Goal: Task Accomplishment & Management: Complete application form

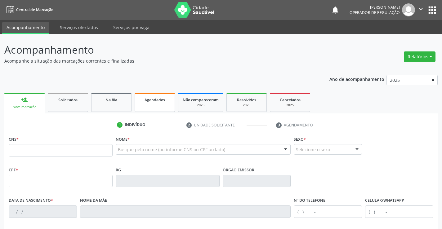
click at [157, 100] on span "Agendados" at bounding box center [154, 99] width 20 height 5
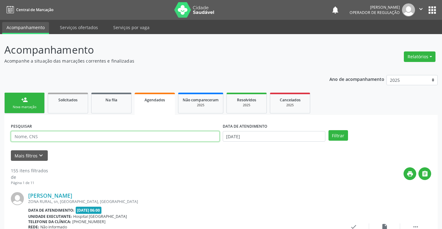
click at [131, 134] on input "text" at bounding box center [115, 136] width 209 height 11
type input "700002758914802"
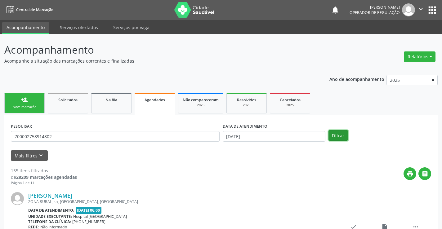
click at [336, 138] on button "Filtrar" at bounding box center [338, 135] width 20 height 11
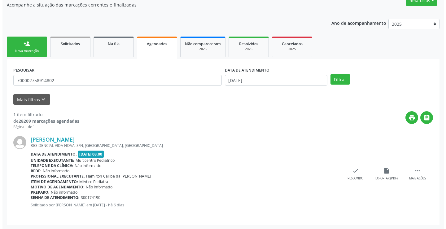
scroll to position [56, 0]
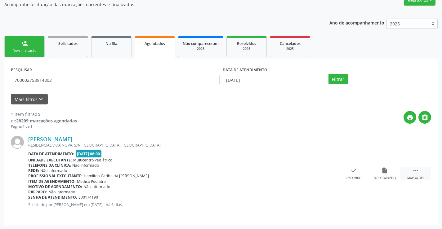
click at [414, 175] on div " Mais ações" at bounding box center [415, 173] width 31 height 13
click at [326, 174] on div "cancel Cancelar" at bounding box center [322, 173] width 31 height 13
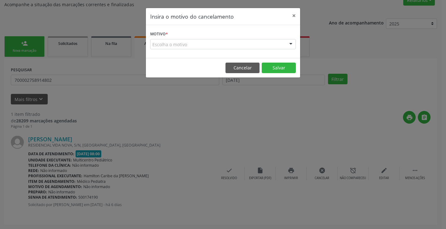
click at [288, 37] on form "Motivo * Escolha o motivo Outro Médico - Participação em eventos (ex: congresso…" at bounding box center [223, 39] width 146 height 20
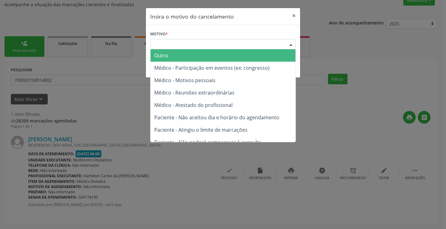
click at [290, 40] on div at bounding box center [290, 44] width 9 height 11
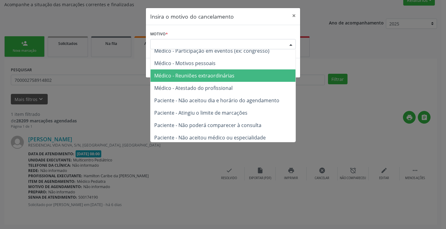
scroll to position [31, 0]
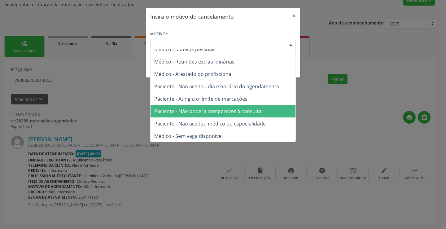
click at [218, 108] on span "Paciente - Não poderá comparecer à consulta" at bounding box center [223, 111] width 145 height 12
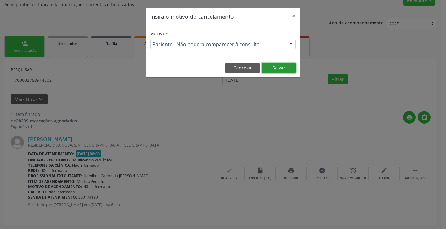
click at [291, 66] on button "Salvar" at bounding box center [279, 68] width 34 height 11
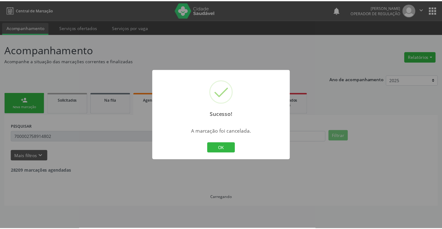
scroll to position [0, 0]
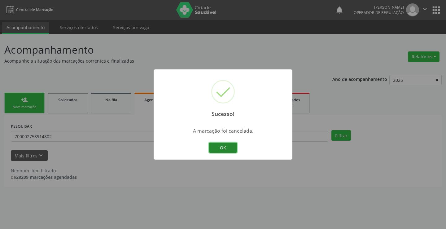
click at [219, 144] on button "OK" at bounding box center [223, 148] width 28 height 11
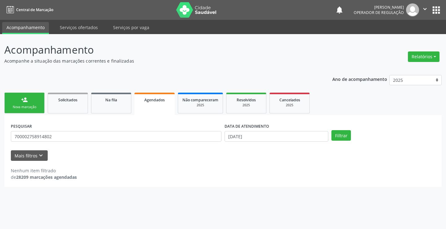
click at [22, 93] on link "person_add Nova marcação" at bounding box center [24, 103] width 40 height 21
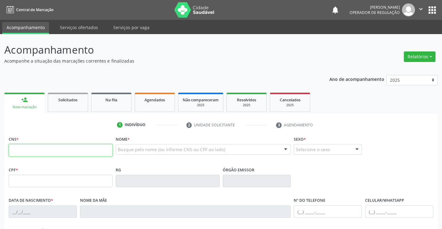
click at [42, 153] on input "text" at bounding box center [61, 150] width 104 height 12
click at [36, 152] on input "text" at bounding box center [61, 150] width 104 height 12
type input "704 1074 0061 0550"
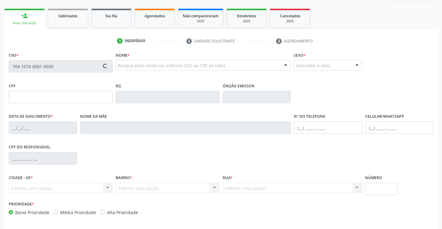
scroll to position [107, 0]
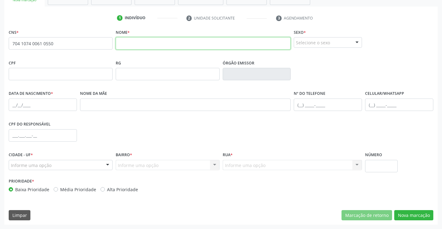
click at [191, 47] on input "text" at bounding box center [203, 43] width 175 height 12
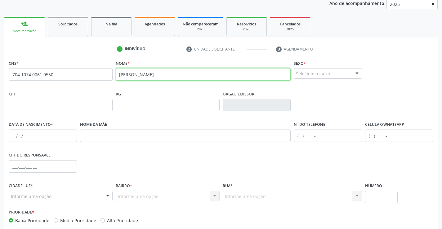
type input "[PERSON_NAME]"
click at [313, 75] on div "Selecione o sexo" at bounding box center [327, 73] width 68 height 11
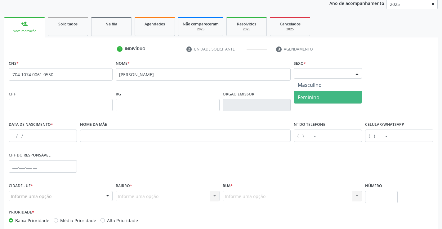
click at [306, 98] on span "Feminino" at bounding box center [308, 97] width 22 height 7
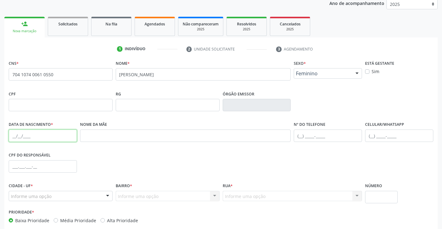
click at [12, 136] on input "text" at bounding box center [43, 136] width 68 height 12
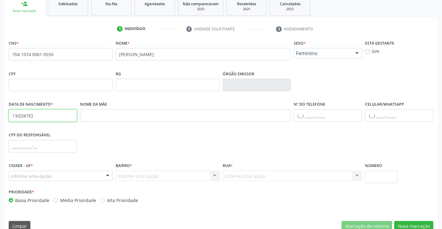
scroll to position [107, 0]
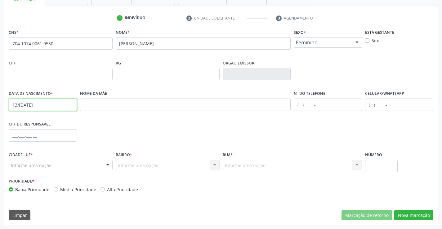
type input "13/[DATE]"
click at [64, 163] on div "Informe uma opção" at bounding box center [61, 165] width 104 height 11
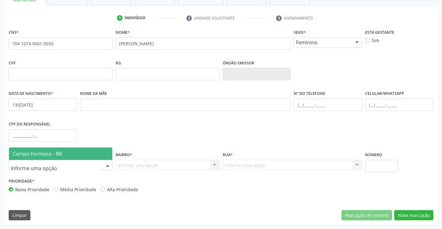
click at [64, 156] on span "Campo Formoso - BA" at bounding box center [60, 153] width 103 height 12
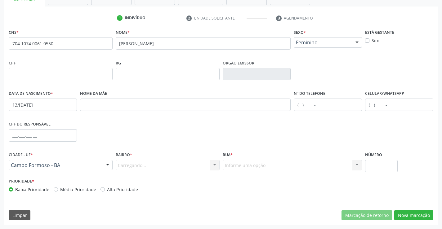
click at [205, 165] on div "Carregando... Nenhum resultado encontrado para: " " Nenhuma opção encontrada. D…" at bounding box center [168, 165] width 104 height 11
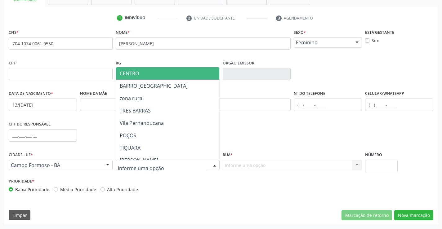
click at [205, 165] on div at bounding box center [168, 165] width 104 height 11
click at [195, 76] on span "CENTRO" at bounding box center [183, 73] width 134 height 12
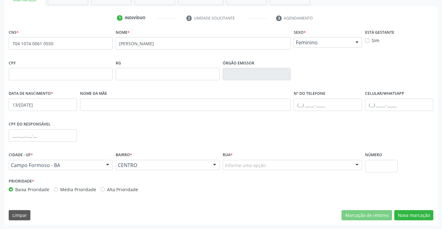
click at [301, 166] on div "Informe uma opção" at bounding box center [291, 165] width 139 height 11
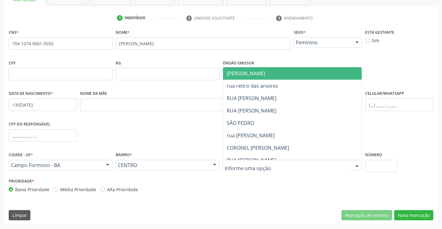
click at [257, 73] on span "[PERSON_NAME]" at bounding box center [246, 73] width 38 height 7
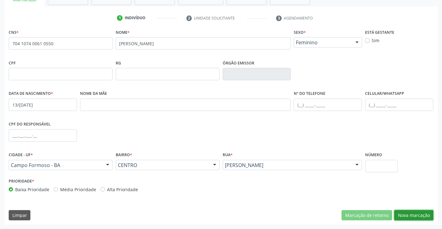
click at [402, 213] on button "Nova marcação" at bounding box center [413, 215] width 39 height 11
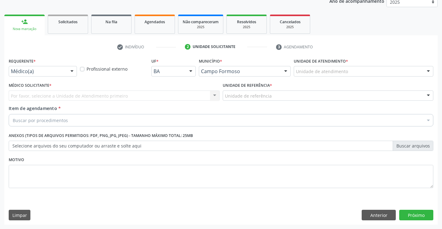
scroll to position [78, 0]
click at [66, 71] on div "Médico(a) Médico(a) Enfermeiro(a) Paciente Nenhum resultado encontrado para: " …" at bounding box center [43, 71] width 68 height 11
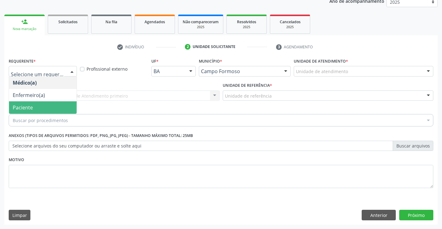
click at [50, 103] on span "Paciente" at bounding box center [43, 107] width 68 height 12
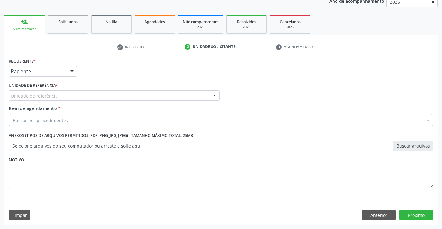
click at [72, 95] on div "Unidade de referência" at bounding box center [114, 95] width 211 height 11
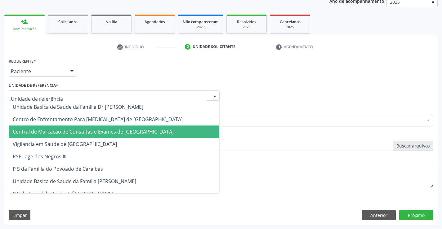
click at [74, 137] on span "Central de Marcacao de Consultas e Exames de [GEOGRAPHIC_DATA]" at bounding box center [114, 131] width 210 height 12
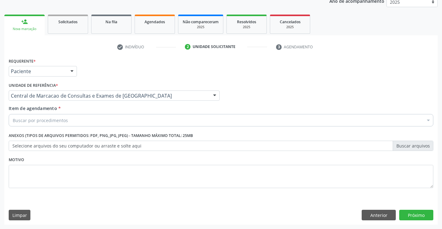
click at [84, 122] on div "Buscar por procedimentos" at bounding box center [221, 120] width 424 height 12
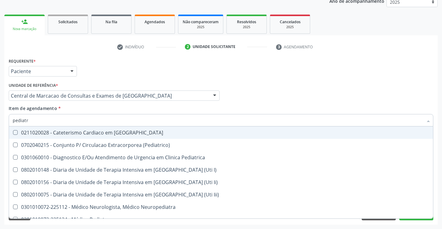
type input "pediatra"
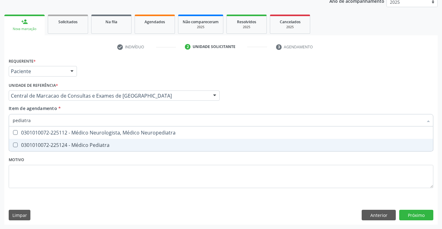
click at [78, 143] on div "0301010072-225124 - Médico Pediatra" at bounding box center [221, 145] width 416 height 5
checkbox Pediatra "true"
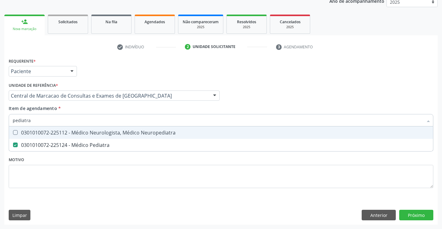
click at [255, 98] on div "Médico Solicitante Por favor, selecione a Unidade de Atendimento primeiro Nenhu…" at bounding box center [220, 93] width 427 height 24
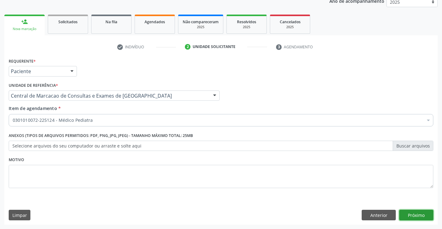
click at [418, 217] on button "Próximo" at bounding box center [416, 215] width 34 height 11
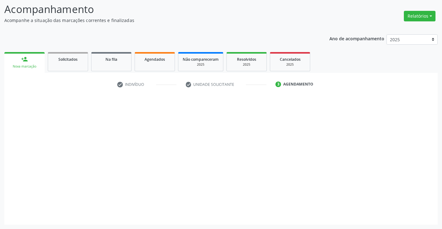
scroll to position [41, 0]
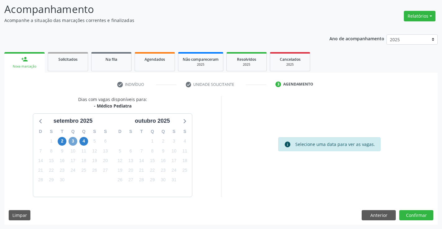
click at [70, 141] on span "3" at bounding box center [72, 141] width 9 height 9
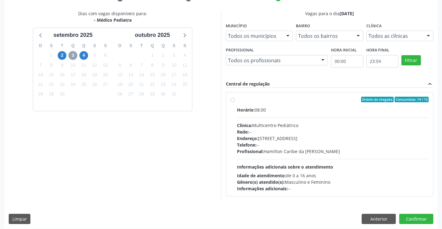
scroll to position [130, 0]
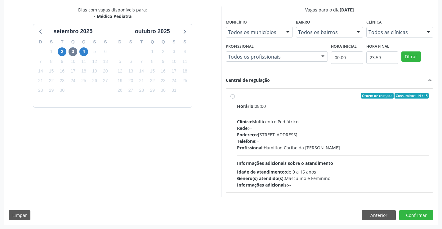
click at [322, 158] on div "Horário: 08:00 Clínica: Multicentro Pediátrico Rede: -- Endereço: [STREET_ADDRE…" at bounding box center [333, 145] width 192 height 85
click at [235, 99] on input "Ordem de chegada Consumidos: 14 / 15 Horário: 08:00 Clínica: Multicentro Pediát…" at bounding box center [232, 96] width 4 height 6
radio input "true"
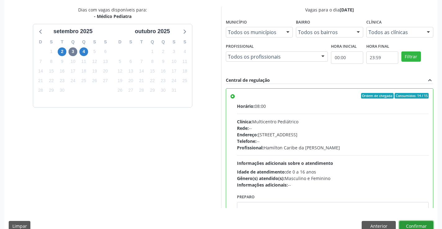
click at [412, 227] on button "Confirmar" at bounding box center [416, 226] width 34 height 11
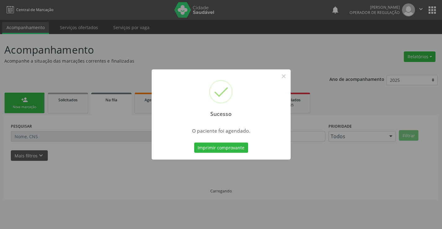
scroll to position [0, 0]
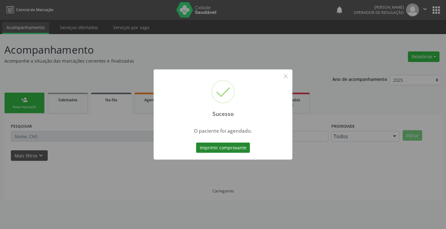
click at [238, 149] on button "Imprimir comprovante" at bounding box center [223, 148] width 54 height 11
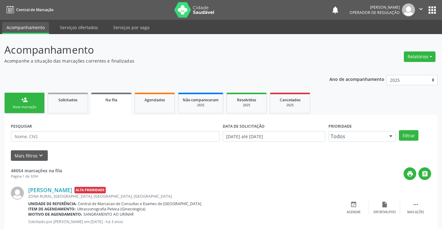
click at [27, 102] on div "person_add" at bounding box center [24, 99] width 7 height 7
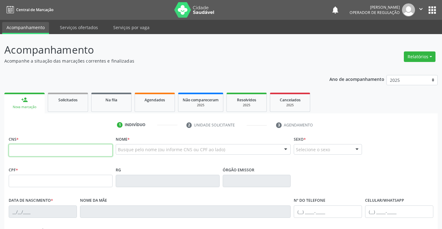
click at [34, 149] on input "text" at bounding box center [61, 150] width 104 height 12
type input "704 2007 3958 8880"
type input "1135192812"
type input "[DATE]"
type input "[PHONE_NUMBER]"
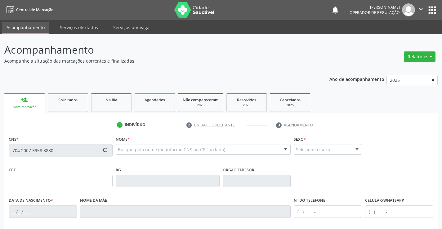
type input "[PHONE_NUMBER]"
type input "030.588.025-01"
type input "S/N"
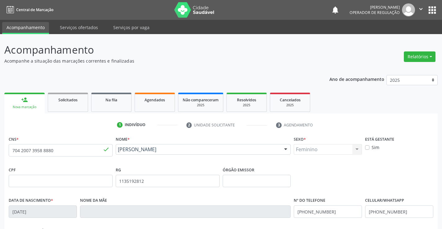
scroll to position [93, 0]
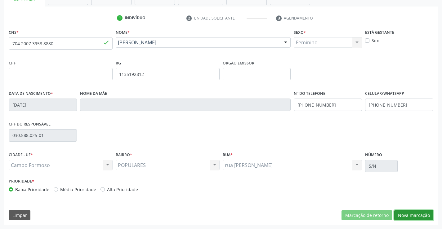
click at [411, 213] on button "Nova marcação" at bounding box center [413, 215] width 39 height 11
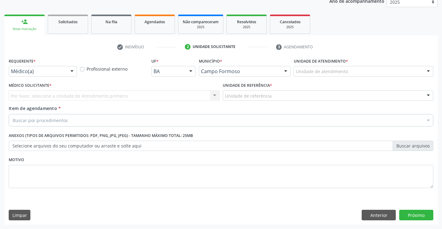
scroll to position [78, 0]
click at [67, 72] on div at bounding box center [71, 71] width 9 height 11
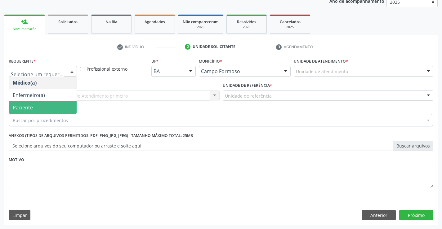
click at [36, 112] on span "Paciente" at bounding box center [43, 107] width 68 height 12
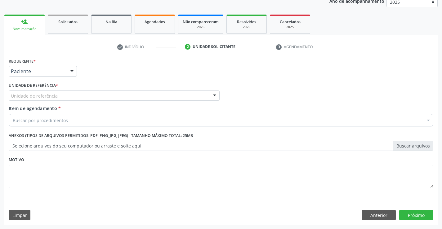
click at [103, 94] on div "Unidade de referência" at bounding box center [114, 95] width 211 height 11
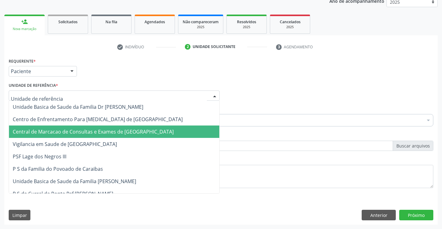
click at [103, 131] on span "Central de Marcacao de Consultas e Exames de [GEOGRAPHIC_DATA]" at bounding box center [93, 131] width 161 height 7
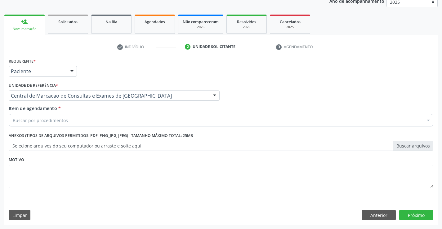
click at [112, 119] on div "Buscar por procedimentos" at bounding box center [221, 120] width 424 height 12
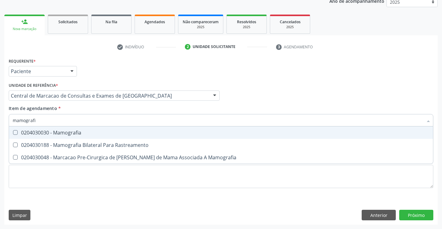
type input "mamografia"
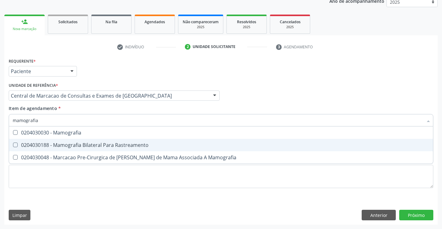
click at [111, 143] on div "0204030188 - Mamografia Bilateral Para Rastreamento" at bounding box center [221, 145] width 416 height 5
checkbox Rastreamento "true"
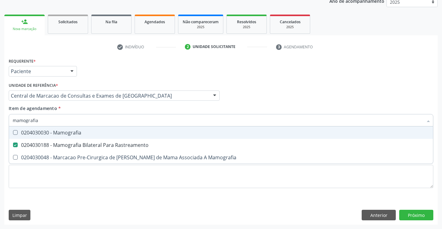
click at [277, 90] on div "Médico Solicitante Por favor, selecione a Unidade de Atendimento primeiro Nenhu…" at bounding box center [220, 93] width 427 height 24
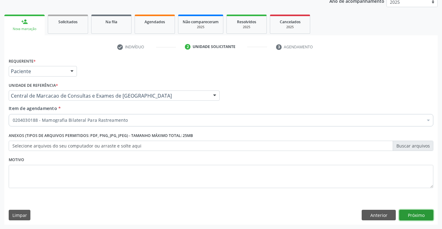
click at [415, 217] on button "Próximo" at bounding box center [416, 215] width 34 height 11
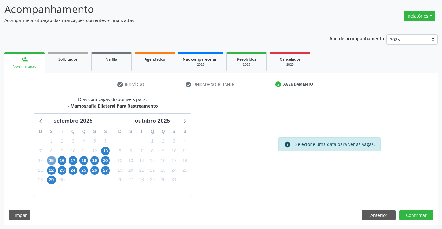
click at [50, 160] on span "15" at bounding box center [51, 160] width 9 height 9
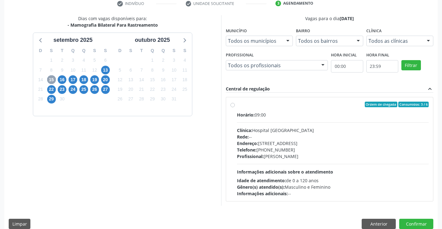
scroll to position [130, 0]
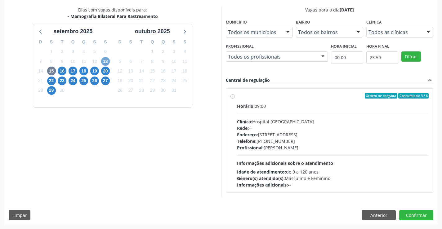
click at [107, 63] on span "13" at bounding box center [105, 61] width 9 height 9
click at [54, 72] on span "15" at bounding box center [51, 71] width 9 height 9
click at [267, 108] on div "Horário: 09:00" at bounding box center [333, 106] width 192 height 7
click at [235, 99] on input "Ordem de chegada Consumidos: 3 / 6 Horário: 09:00 Clínica: Hospital [GEOGRAPHIC…" at bounding box center [232, 96] width 4 height 6
radio input "true"
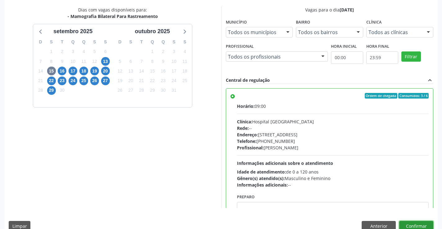
click at [413, 226] on button "Confirmar" at bounding box center [416, 226] width 34 height 11
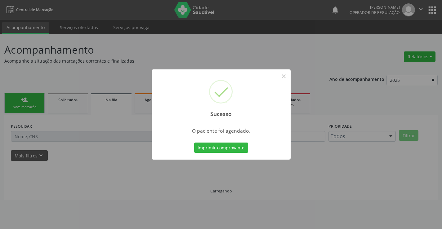
scroll to position [0, 0]
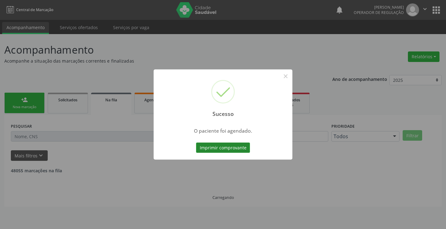
click at [226, 144] on button "Imprimir comprovante" at bounding box center [223, 148] width 54 height 11
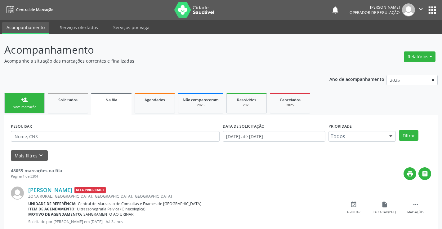
click at [29, 100] on link "person_add Nova marcação" at bounding box center [24, 103] width 40 height 21
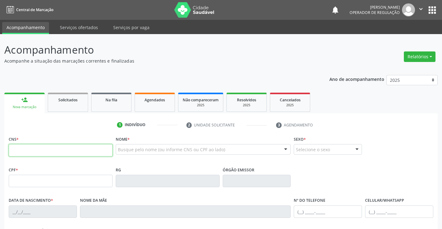
click at [37, 145] on input "text" at bounding box center [61, 150] width 104 height 12
type input "704 6056 6802 1329"
type input "0735016119"
type input "[DATE]"
type input "[PHONE_NUMBER]"
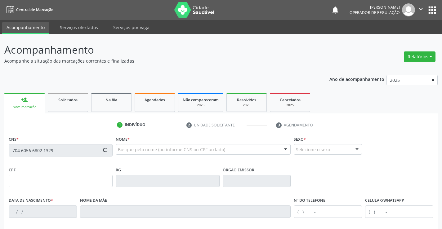
type input "[PHONE_NUMBER]"
type input "S/N"
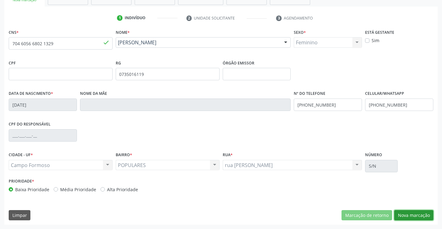
click at [418, 212] on button "Nova marcação" at bounding box center [413, 215] width 39 height 11
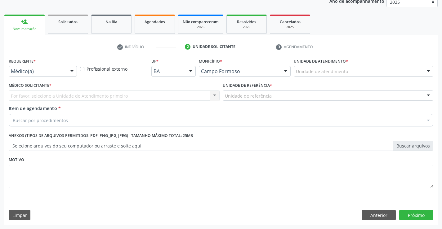
scroll to position [78, 0]
click at [69, 65] on div "Requerente * Médico(a) Médico(a) Enfermeiro(a) Paciente Nenhum resultado encont…" at bounding box center [43, 66] width 68 height 20
click at [68, 73] on div at bounding box center [71, 71] width 9 height 11
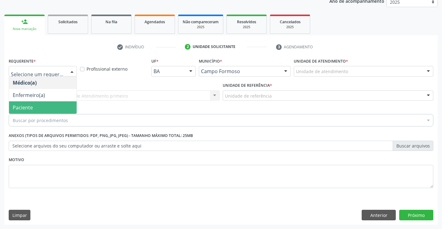
click at [44, 104] on span "Paciente" at bounding box center [43, 107] width 68 height 12
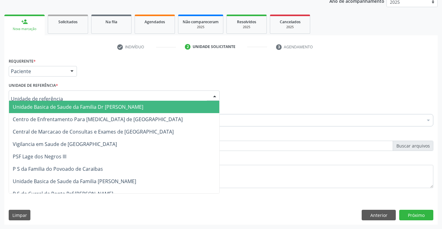
click at [72, 93] on div at bounding box center [114, 95] width 211 height 11
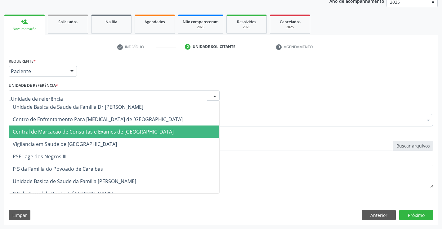
click at [74, 130] on span "Central de Marcacao de Consultas e Exames de [GEOGRAPHIC_DATA]" at bounding box center [93, 131] width 161 height 7
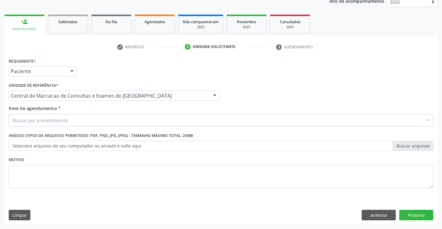
click at [79, 118] on div "Buscar por procedimentos" at bounding box center [221, 120] width 424 height 12
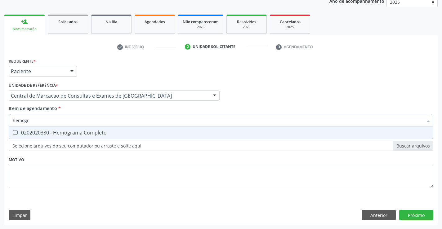
type input "hemogra"
click at [88, 136] on span "0202020380 - Hemograma Completo" at bounding box center [221, 132] width 424 height 12
checkbox Completo "true"
click at [420, 217] on div "Requerente * Paciente Médico(a) Enfermeiro(a) Paciente Nenhum resultado encontr…" at bounding box center [220, 140] width 433 height 168
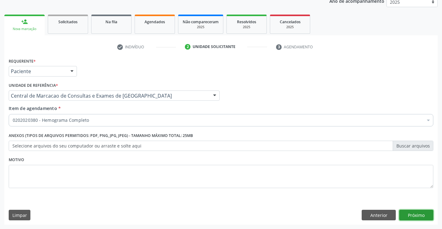
click at [419, 217] on button "Próximo" at bounding box center [416, 215] width 34 height 11
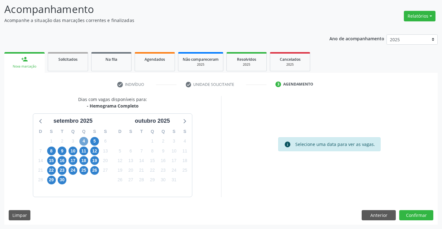
click at [81, 142] on span "4" at bounding box center [83, 141] width 9 height 9
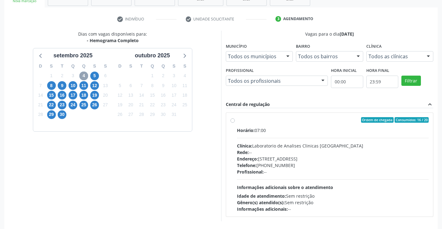
scroll to position [130, 0]
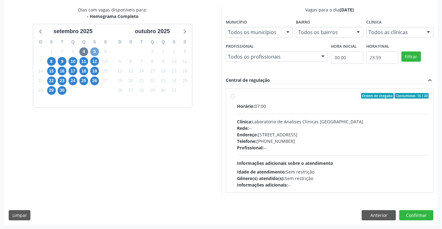
click at [95, 50] on span "5" at bounding box center [94, 51] width 9 height 9
click at [79, 50] on span "4" at bounding box center [83, 51] width 9 height 9
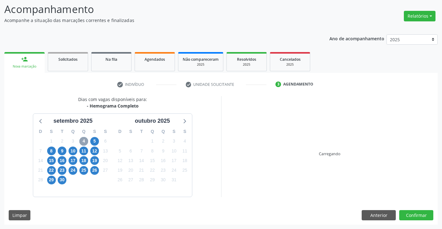
scroll to position [41, 0]
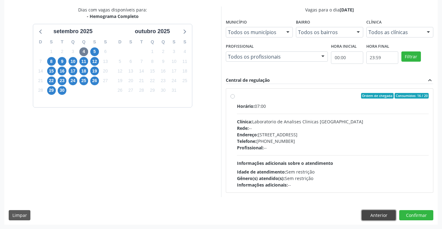
click at [379, 218] on button "Anterior" at bounding box center [378, 215] width 34 height 11
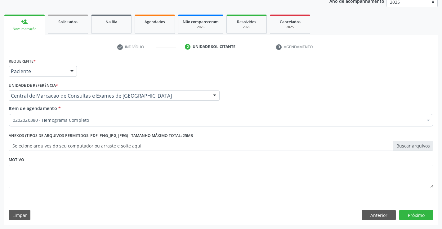
scroll to position [78, 0]
click at [125, 111] on div "Item de agendamento * 0202020380 - Hemograma Completo Desfazer seleção Selecion…" at bounding box center [221, 115] width 424 height 20
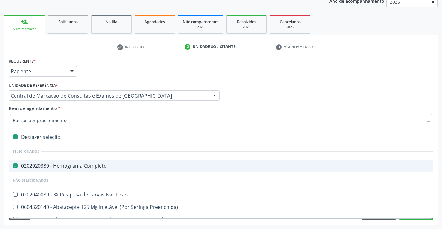
click at [79, 165] on div "0202020380 - Hemograma Completo" at bounding box center [254, 165] width 482 height 5
checkbox Completo "false"
click at [97, 121] on input "Item de agendamento *" at bounding box center [218, 120] width 410 height 12
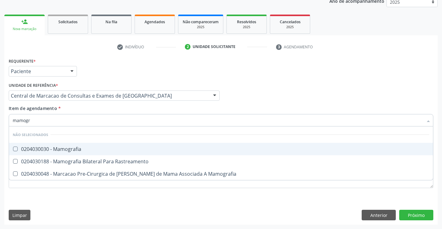
type input "mamogra"
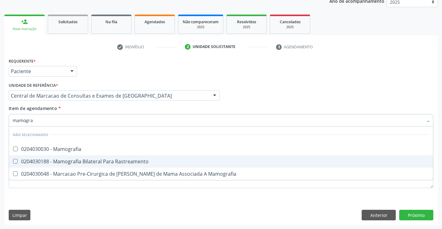
click at [90, 163] on div "0204030188 - Mamografia Bilateral Para Rastreamento" at bounding box center [221, 161] width 416 height 5
checkbox Rastreamento "true"
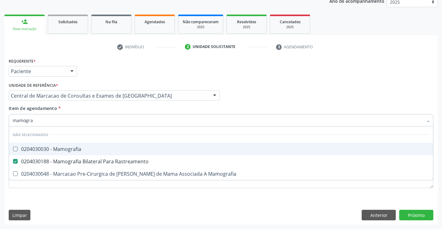
click at [269, 99] on div "Médico Solicitante Por favor, selecione a Unidade de Atendimento primeiro Nenhu…" at bounding box center [220, 93] width 427 height 24
checkbox Mamografia "true"
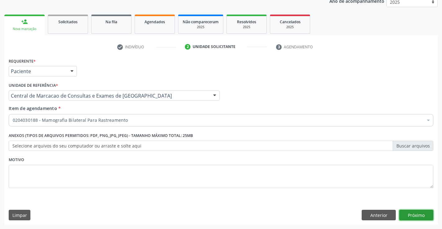
click at [412, 213] on button "Próximo" at bounding box center [416, 215] width 34 height 11
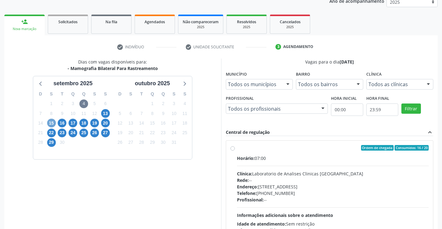
click at [49, 122] on span "15" at bounding box center [51, 123] width 9 height 9
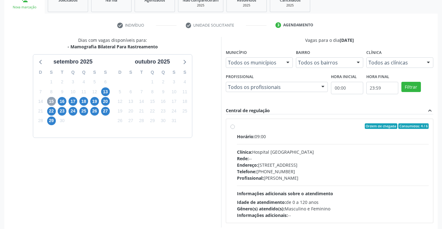
scroll to position [130, 0]
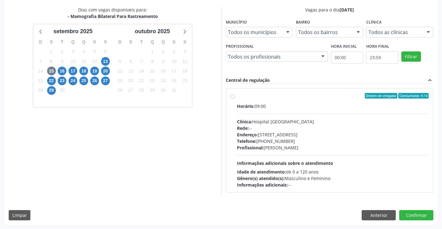
click at [276, 130] on div "Rede: --" at bounding box center [333, 128] width 192 height 7
click at [235, 99] on input "Ordem de chegada Consumidos: 4 / 6 Horário: 09:00 Clínica: Hospital [GEOGRAPHIC…" at bounding box center [232, 96] width 4 height 6
radio input "true"
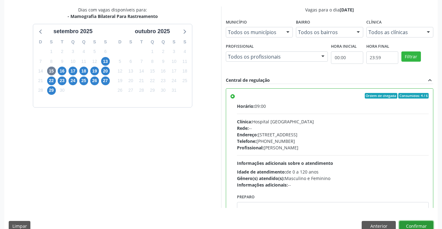
click at [418, 222] on button "Confirmar" at bounding box center [416, 226] width 34 height 11
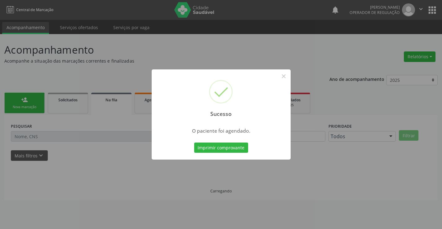
scroll to position [0, 0]
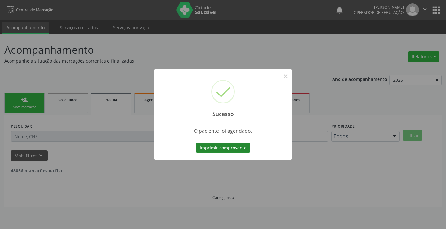
click at [244, 147] on button "Imprimir comprovante" at bounding box center [223, 148] width 54 height 11
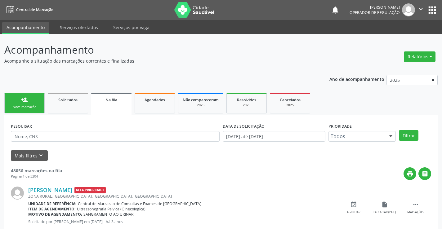
click at [26, 100] on div "person_add" at bounding box center [24, 99] width 7 height 7
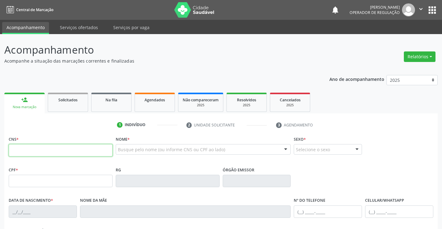
click at [43, 145] on input "text" at bounding box center [61, 150] width 104 height 12
click at [38, 152] on input "text" at bounding box center [61, 150] width 104 height 12
type input "706 0043 9408 1045"
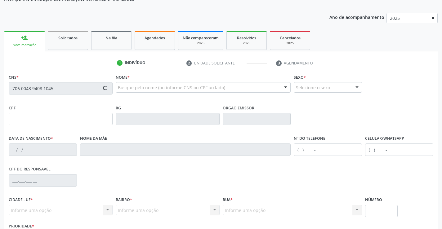
type input "2206197006"
type input "2[DATE]"
type input "[PHONE_NUMBER]"
type input "087.756.665-88"
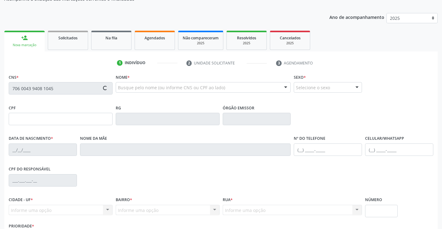
type input "S/N"
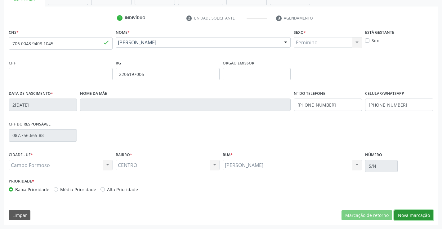
click at [416, 210] on button "Nova marcação" at bounding box center [413, 215] width 39 height 11
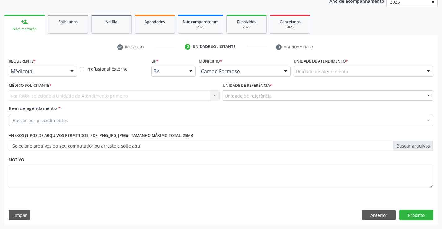
click at [67, 68] on div at bounding box center [71, 71] width 9 height 11
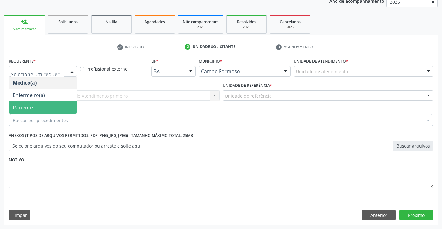
click at [49, 104] on span "Paciente" at bounding box center [43, 107] width 68 height 12
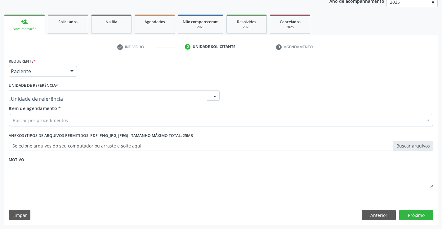
click at [85, 96] on div at bounding box center [114, 95] width 211 height 11
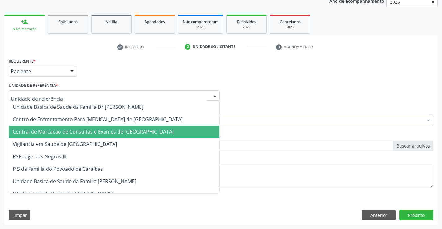
click at [85, 133] on span "Central de Marcacao de Consultas e Exames de [GEOGRAPHIC_DATA]" at bounding box center [93, 131] width 161 height 7
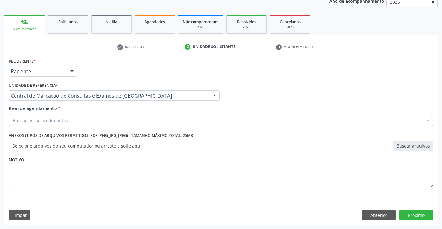
click at [103, 121] on div "Buscar por procedimentos" at bounding box center [221, 120] width 424 height 12
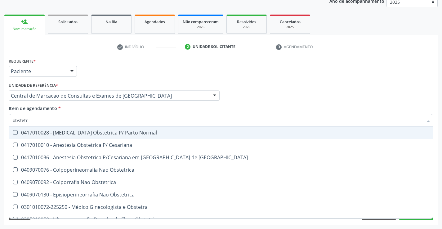
type input "obstetra"
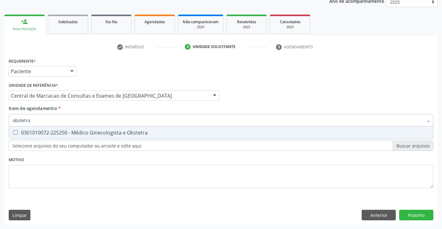
click at [109, 131] on div "0301010072-225250 - Médico Ginecologista e Obstetra" at bounding box center [221, 132] width 416 height 5
checkbox Obstetra "true"
click at [417, 215] on div "Requerente * Paciente Médico(a) Enfermeiro(a) Paciente Nenhum resultado encontr…" at bounding box center [220, 140] width 433 height 168
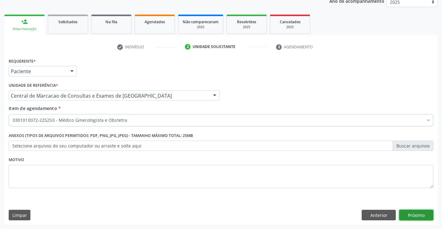
click at [417, 215] on button "Próximo" at bounding box center [416, 215] width 34 height 11
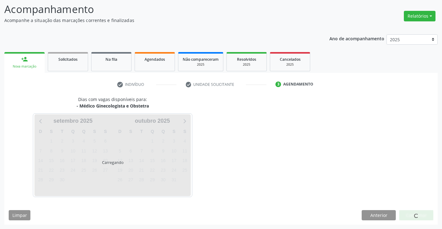
scroll to position [41, 0]
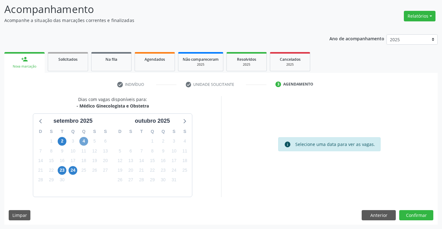
click at [82, 143] on span "4" at bounding box center [83, 141] width 9 height 9
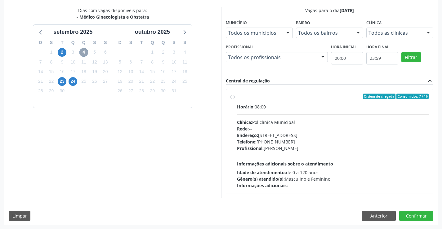
scroll to position [130, 0]
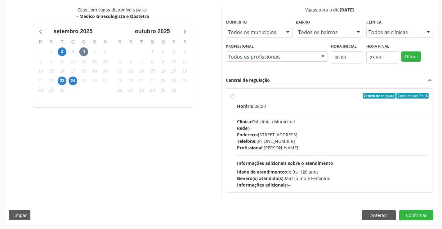
click at [307, 139] on div "Telefone: [PHONE_NUMBER]" at bounding box center [333, 141] width 192 height 7
click at [235, 99] on input "Ordem de chegada Consumidos: 7 / 16 Horário: 08:00 Clínica: Policlínica Municip…" at bounding box center [232, 96] width 4 height 6
radio input "true"
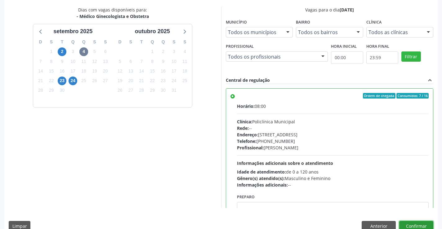
click at [410, 224] on button "Confirmar" at bounding box center [416, 226] width 34 height 11
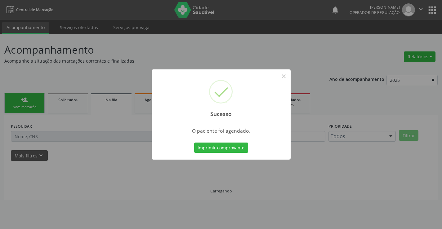
scroll to position [0, 0]
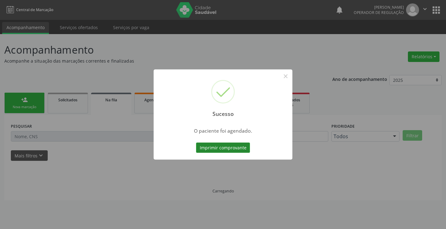
click at [245, 150] on button "Imprimir comprovante" at bounding box center [223, 148] width 54 height 11
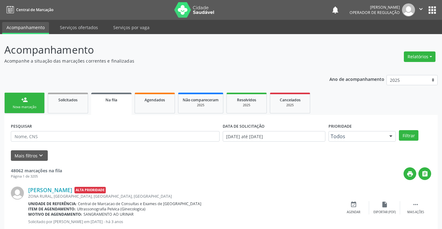
click at [24, 99] on div "person_add" at bounding box center [24, 99] width 7 height 7
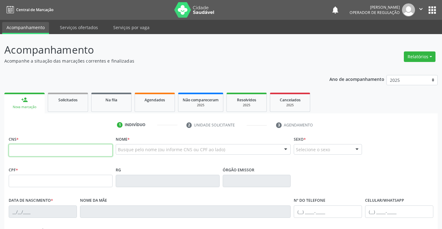
click at [29, 153] on input "text" at bounding box center [61, 150] width 104 height 12
type input "705 0034 9927 7250"
type input "0917928601"
type input "[DATE]"
type input "[PHONE_NUMBER]"
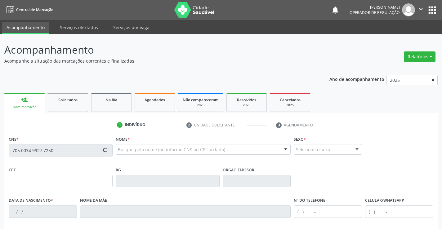
type input "[PHONE_NUMBER]"
type input "023.519.465-45"
type input "S/N"
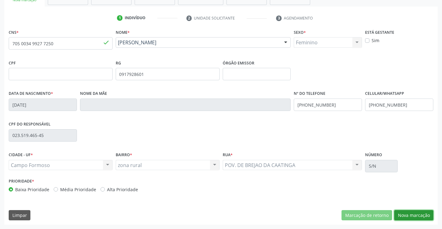
click at [407, 218] on button "Nova marcação" at bounding box center [413, 215] width 39 height 11
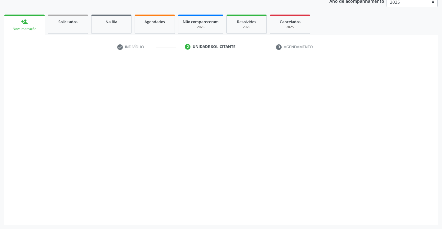
scroll to position [78, 0]
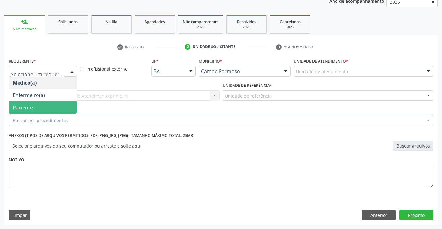
click at [47, 108] on span "Paciente" at bounding box center [43, 107] width 68 height 12
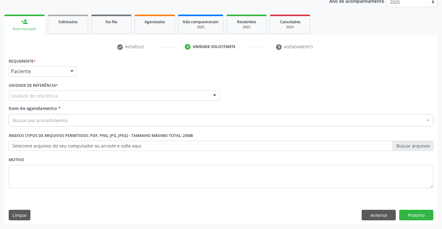
click at [85, 96] on div "Unidade de referência" at bounding box center [114, 95] width 211 height 11
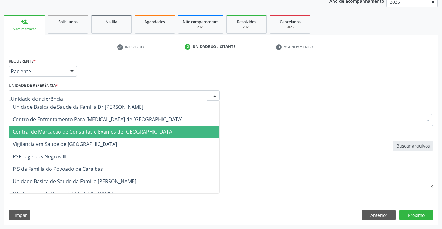
click at [92, 132] on span "Central de Marcacao de Consultas e Exames de [GEOGRAPHIC_DATA]" at bounding box center [93, 131] width 161 height 7
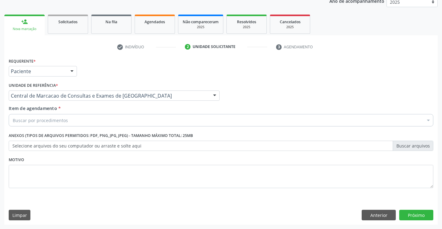
click at [101, 121] on div "Buscar por procedimentos" at bounding box center [221, 120] width 424 height 12
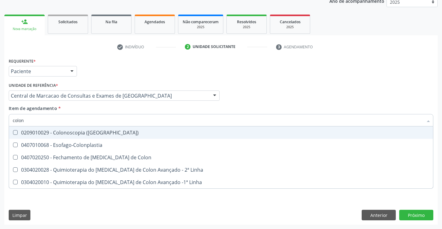
type input "colono"
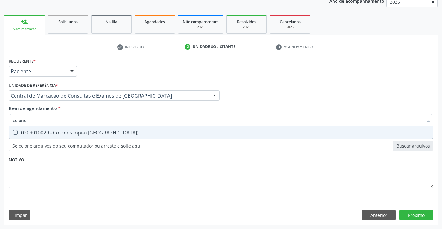
click at [102, 133] on div "0209010029 - Colonoscopia ([GEOGRAPHIC_DATA])" at bounding box center [221, 132] width 416 height 5
checkbox \(Coloscopia\) "true"
click at [105, 120] on input "colono" at bounding box center [218, 120] width 410 height 12
type input "tr"
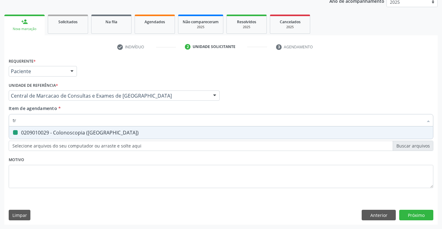
checkbox \(Coloscopia\) "false"
type input "transvag"
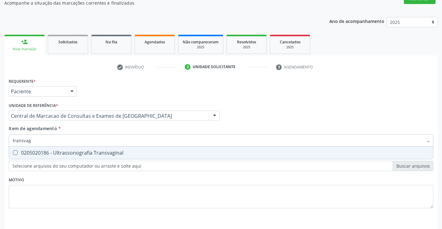
scroll to position [47, 0]
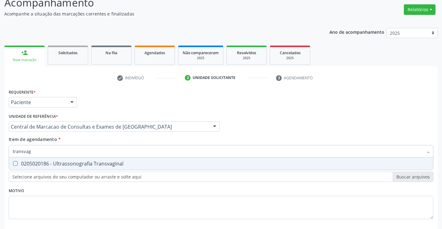
click at [90, 166] on div "0205020186 - Ultrassonografia Transvaginal" at bounding box center [221, 163] width 416 height 5
checkbox Transvaginal "true"
click at [94, 153] on input "transvag" at bounding box center [218, 151] width 410 height 12
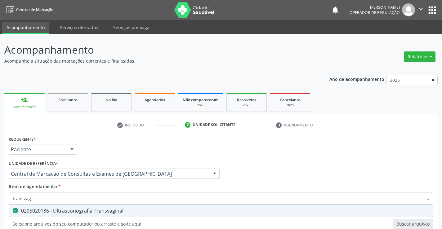
scroll to position [47, 0]
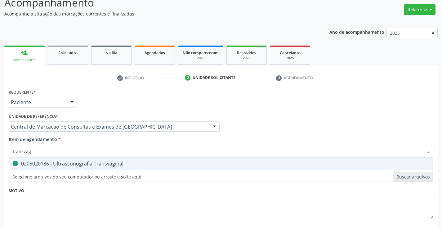
type input "c"
checkbox Transvaginal "false"
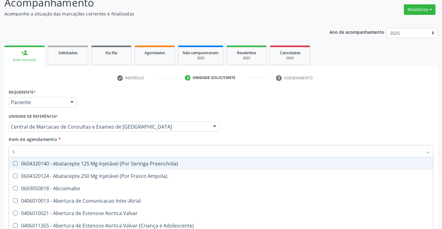
type input "ca"
checkbox \(Coloscopia\) "false"
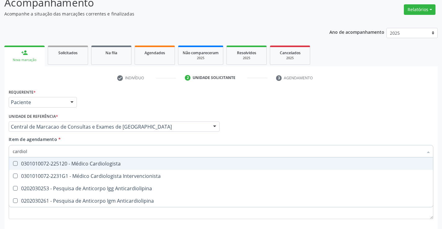
type input "cardiolo"
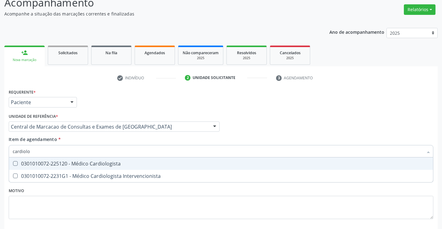
click at [89, 161] on div "0301010072-225120 - Médico Cardiologista" at bounding box center [221, 163] width 416 height 5
checkbox Cardiologista "true"
click at [108, 146] on input "cardiolo" at bounding box center [218, 151] width 410 height 12
type input "g"
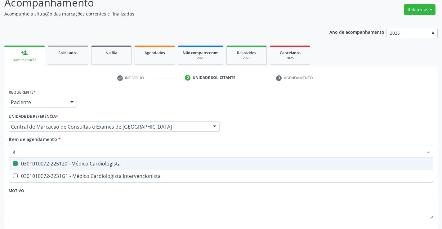
checkbox Cardiologista "false"
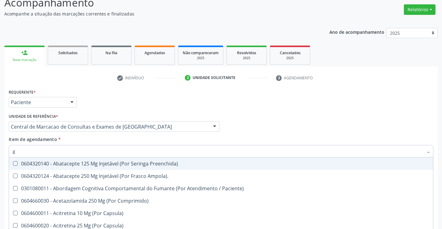
type input "gi"
checkbox Único "true"
checkbox Cicatricial\) "true"
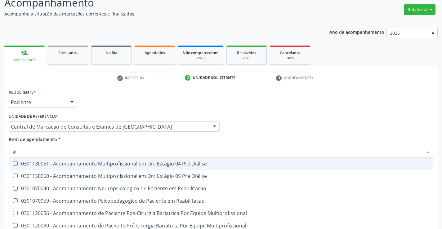
type input "gin"
checkbox Vaso-Espasmo "true"
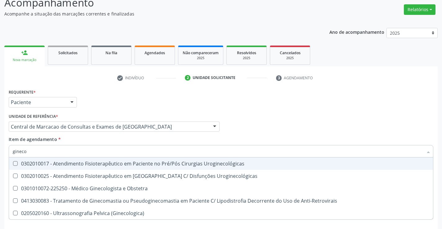
type input "ginecol"
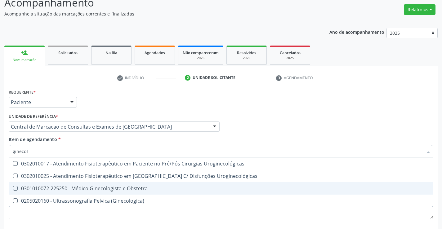
click at [116, 184] on span "0301010072-225250 - Médico Ginecologista e Obstetra" at bounding box center [221, 188] width 424 height 12
checkbox Obstetra "true"
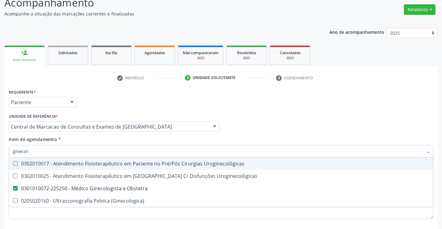
click at [126, 153] on input "ginecol" at bounding box center [218, 151] width 410 height 12
type input "c"
checkbox Obstetra "false"
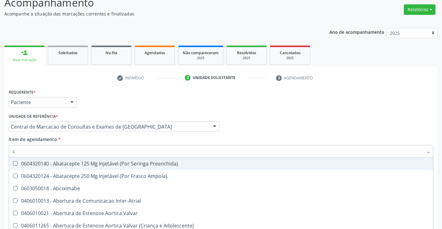
type input "co"
checkbox Supervisionada "true"
checkbox \(Coloscopia\) "false"
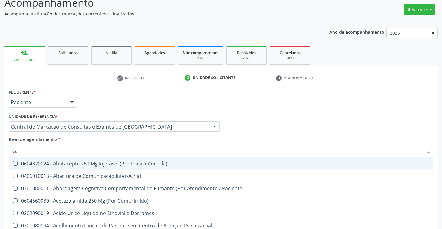
type input "col"
checkbox Revestido\) "true"
checkbox Paliativos "true"
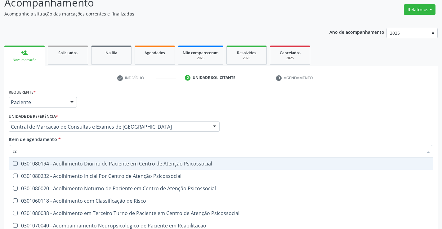
type input "colo"
checkbox Microporoso "true"
checkbox \(Coloscopia\) "false"
checkbox Colinesterase "true"
type input "colon"
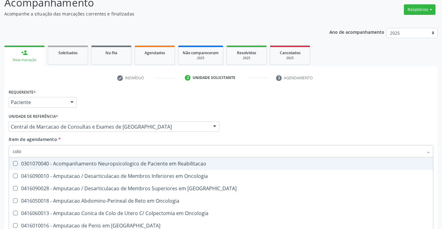
checkbox Reabilitacao "true"
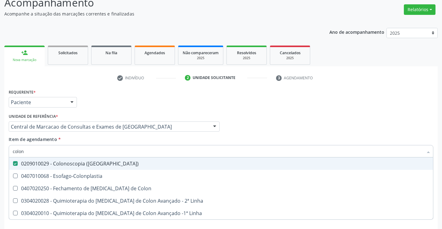
click at [268, 131] on div "Médico Solicitante Por favor, selecione a Unidade de Atendimento primeiro Nenhu…" at bounding box center [220, 124] width 427 height 24
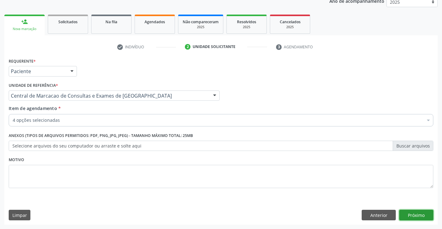
click at [423, 215] on button "Próximo" at bounding box center [416, 215] width 34 height 11
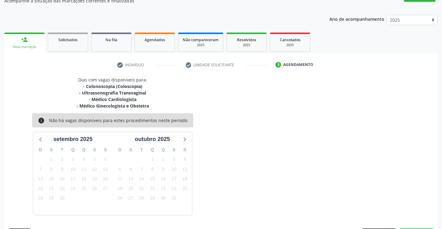
scroll to position [78, 0]
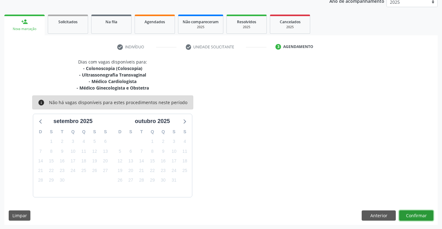
click at [406, 214] on button "Confirmar" at bounding box center [416, 215] width 34 height 11
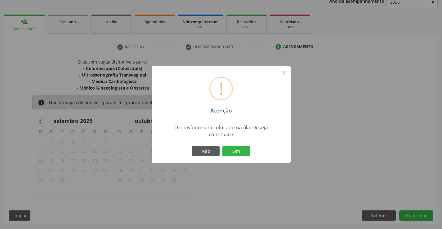
click at [236, 144] on div "! Atenção × O indivíduo será colocado na fila. Deseja continuar? Não Sim" at bounding box center [221, 114] width 139 height 97
click at [234, 151] on button "Sim" at bounding box center [236, 151] width 28 height 11
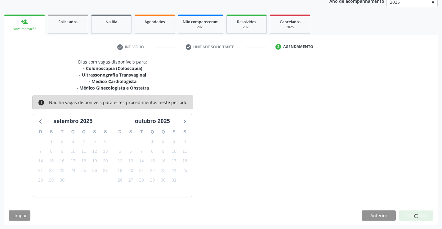
scroll to position [0, 0]
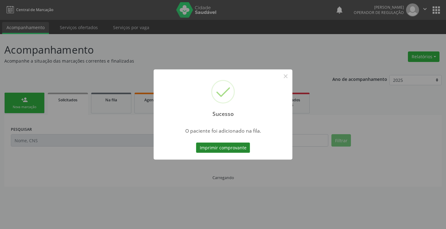
click at [239, 144] on button "Imprimir comprovante" at bounding box center [223, 148] width 54 height 11
